Goal: Task Accomplishment & Management: Use online tool/utility

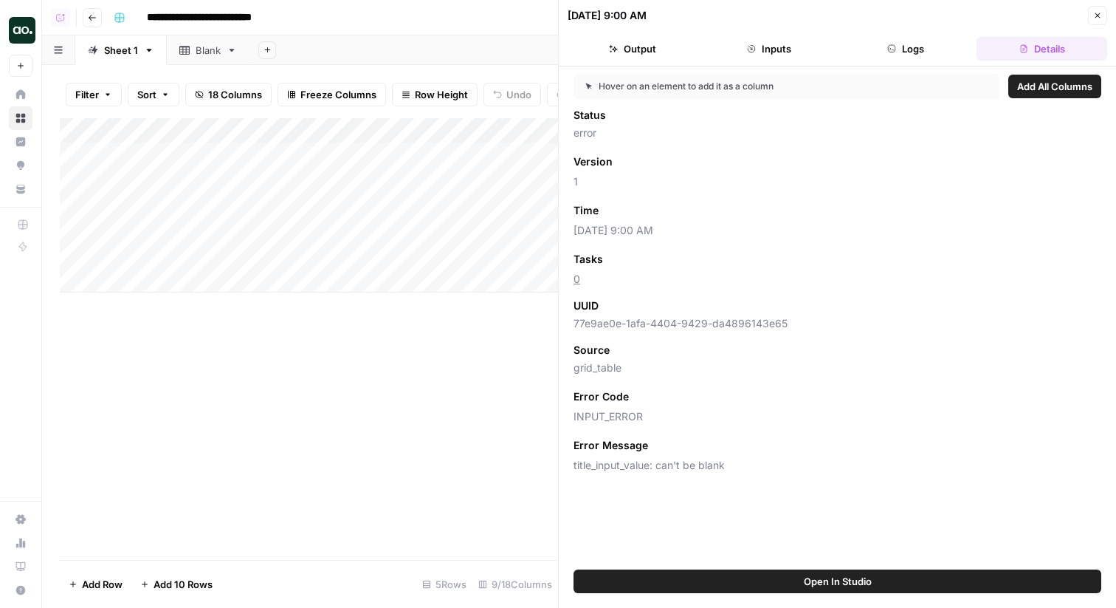
click at [236, 397] on div "Add Column" at bounding box center [309, 338] width 498 height 441
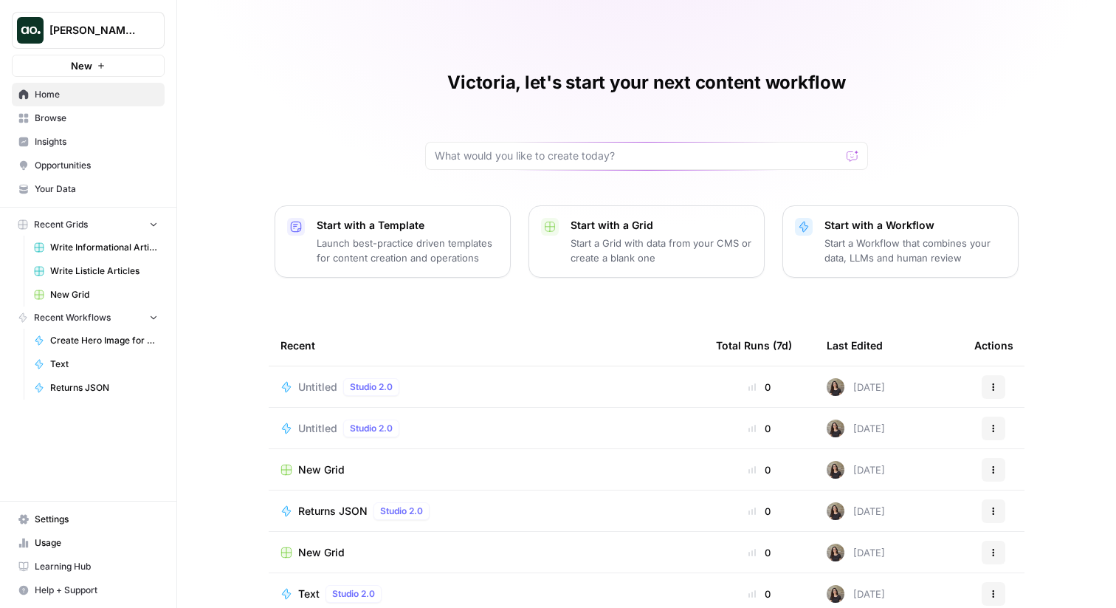
click at [75, 141] on span "Insights" at bounding box center [96, 141] width 123 height 13
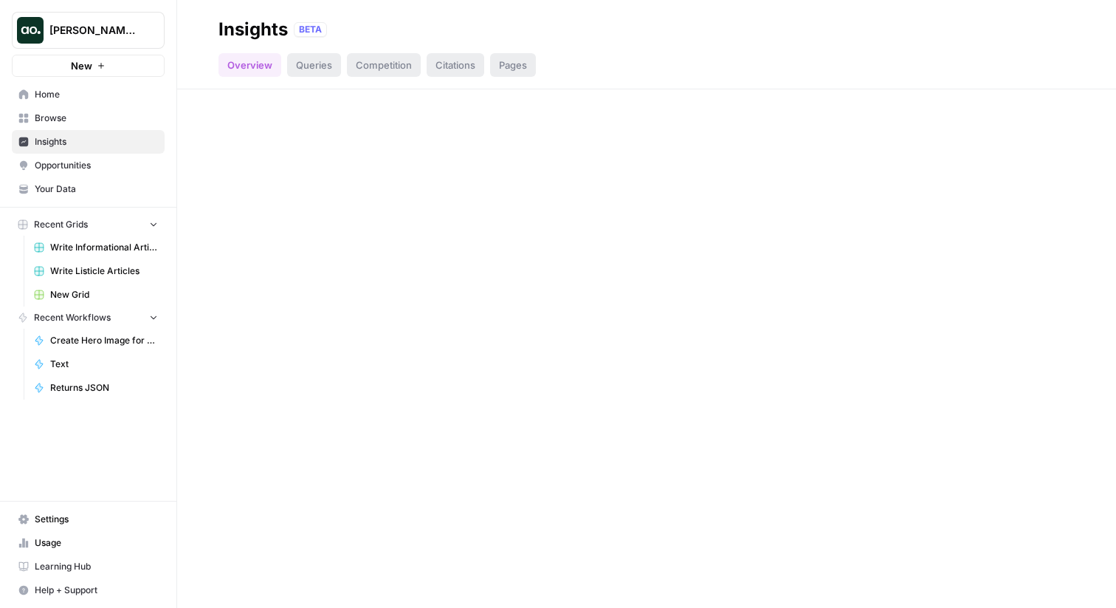
click at [120, 40] on button "[PERSON_NAME] Testing" at bounding box center [88, 30] width 153 height 37
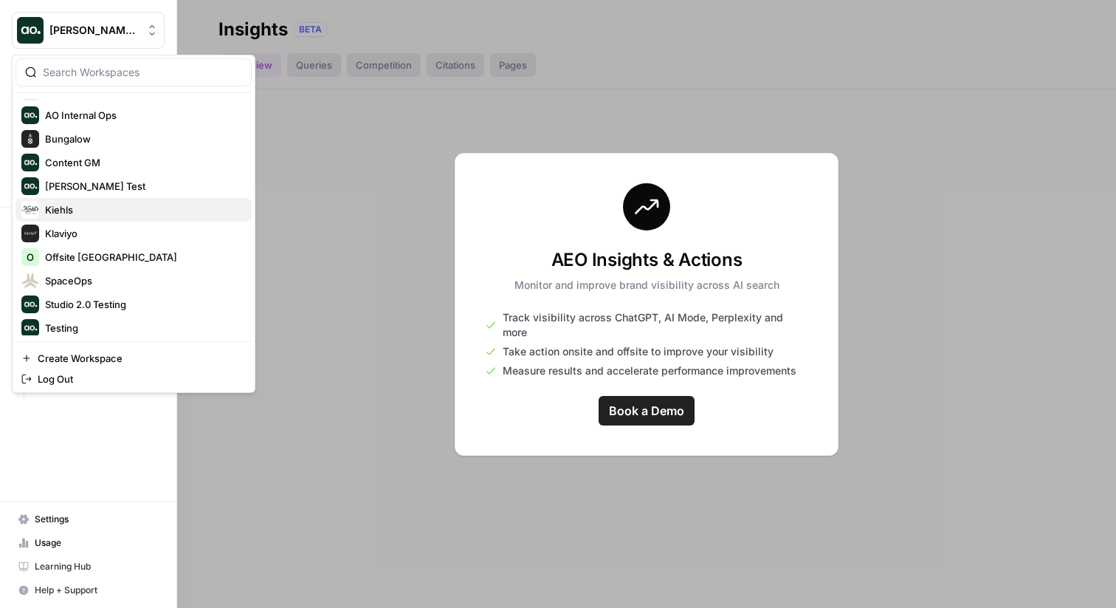
scroll to position [374, 0]
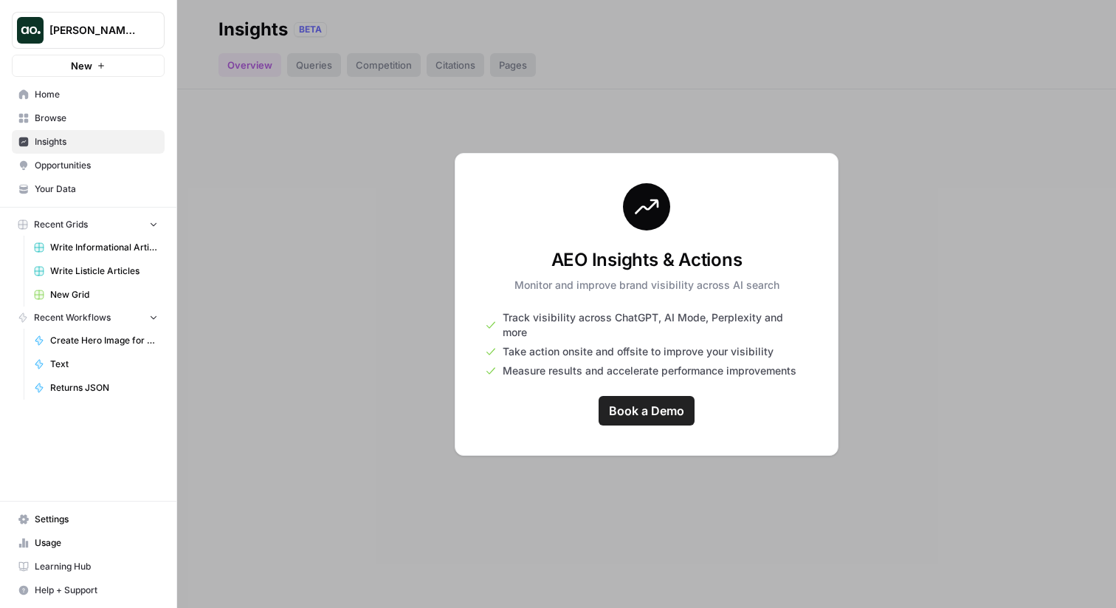
click at [435, 145] on div at bounding box center [646, 304] width 939 height 608
click at [86, 118] on span "Browse" at bounding box center [96, 117] width 123 height 13
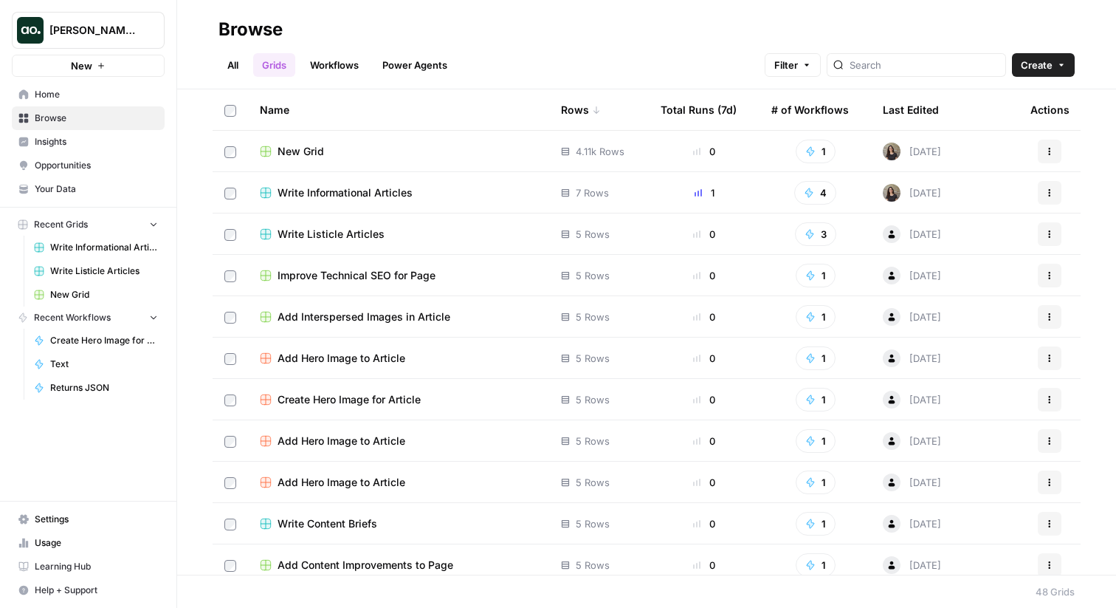
click at [341, 187] on span "Write Informational Articles" at bounding box center [345, 192] width 135 height 15
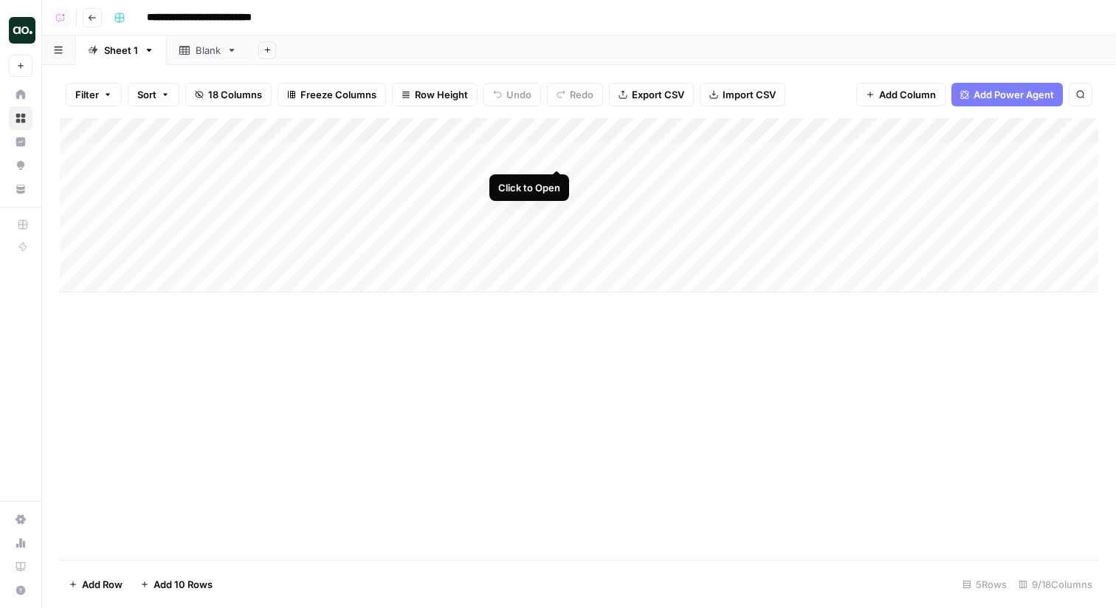
click at [561, 156] on div "Add Column" at bounding box center [579, 205] width 1039 height 174
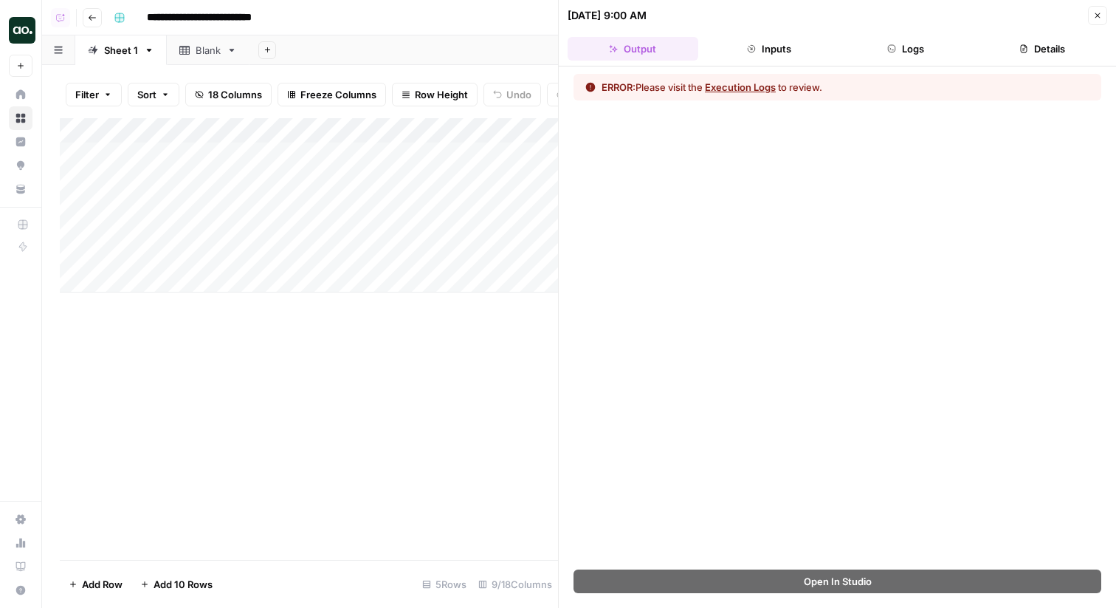
click at [1059, 35] on header "[DATE] 9:00 AM Close Output Inputs Logs Details" at bounding box center [837, 33] width 557 height 66
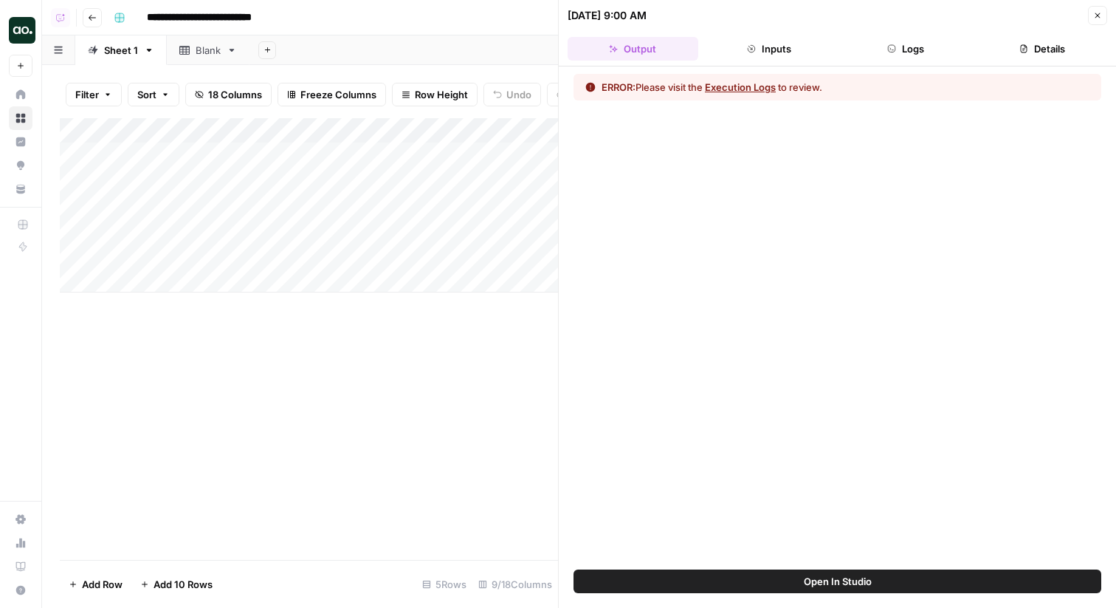
click at [1043, 49] on button "Details" at bounding box center [1042, 49] width 131 height 24
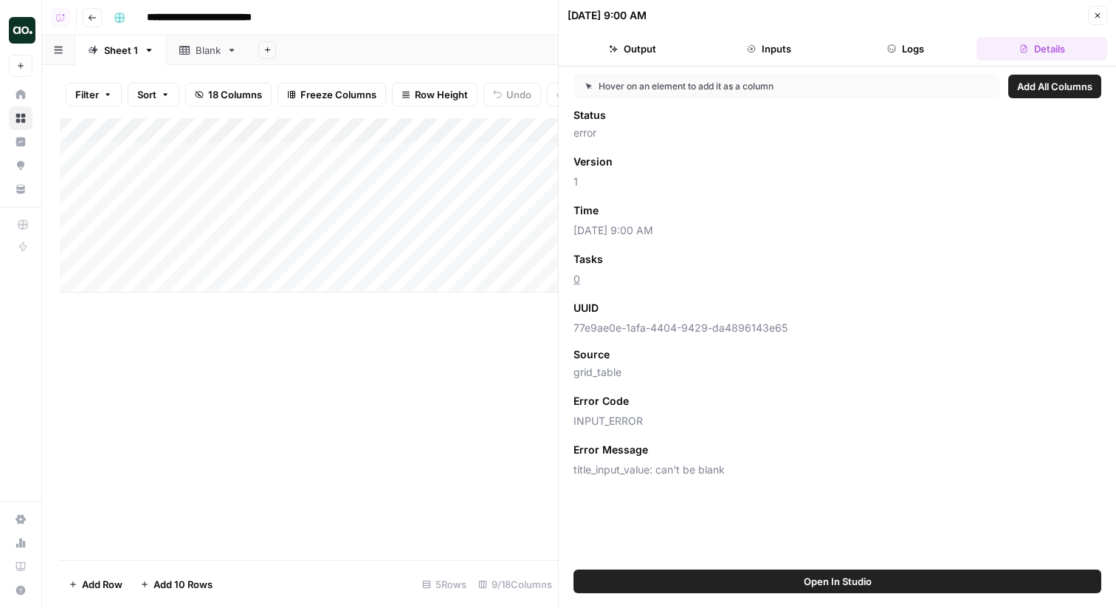
click at [654, 264] on span "Add as Column" at bounding box center [642, 307] width 64 height 13
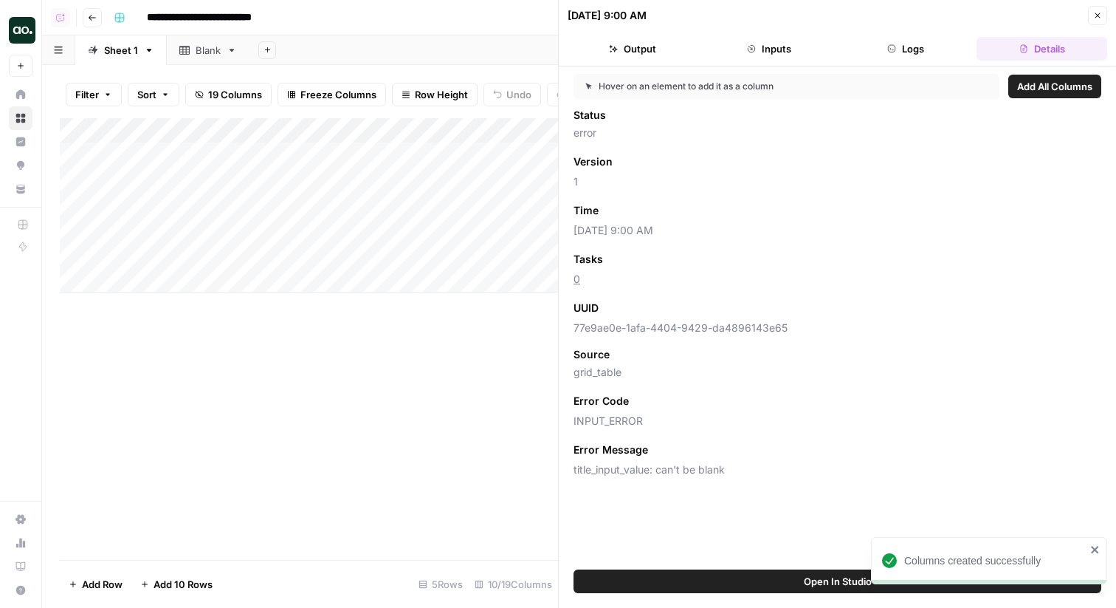
click at [1096, 18] on icon "button" at bounding box center [1097, 15] width 9 height 9
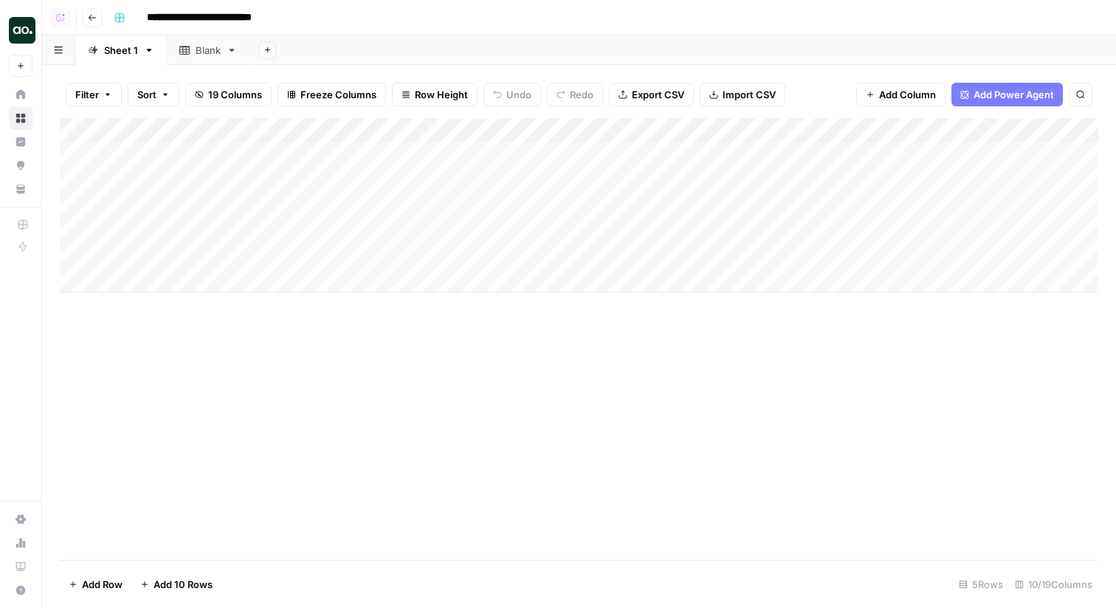
click at [365, 476] on div "Add Column" at bounding box center [579, 338] width 1039 height 441
click at [436, 448] on div "Add Column" at bounding box center [579, 338] width 1039 height 441
click at [448, 19] on div "**********" at bounding box center [605, 18] width 994 height 24
click at [430, 32] on header "**********" at bounding box center [579, 17] width 1074 height 35
